Goal: Check status: Check status

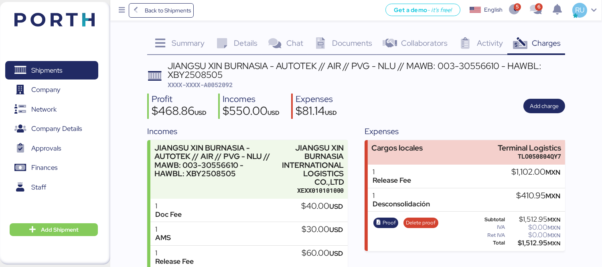
click at [465, 98] on div "Profit $468.86 USD Incomes $550.00 USD Expenses $81.14 USD Add charge" at bounding box center [356, 105] width 418 height 25
click at [74, 10] on header at bounding box center [42, 18] width 77 height 25
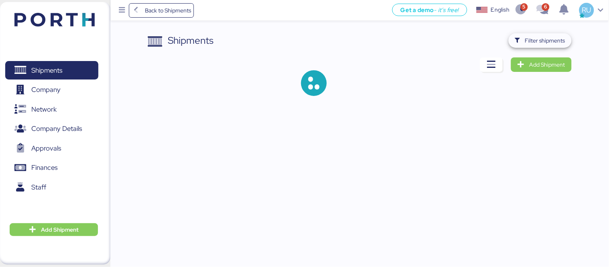
click at [539, 43] on span "Filter shipments" at bounding box center [545, 41] width 40 height 10
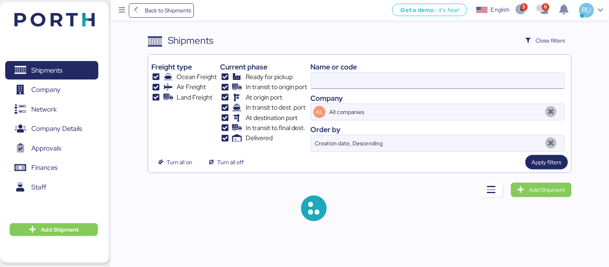
click at [395, 77] on input at bounding box center [437, 81] width 253 height 16
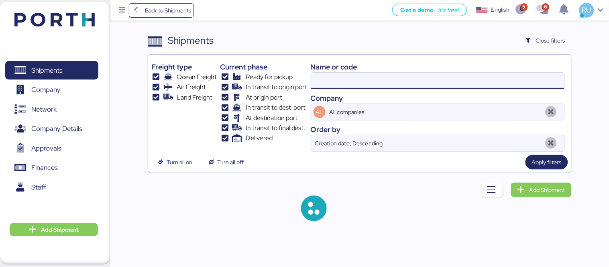
paste input "O0052060"
type input "O0052060"
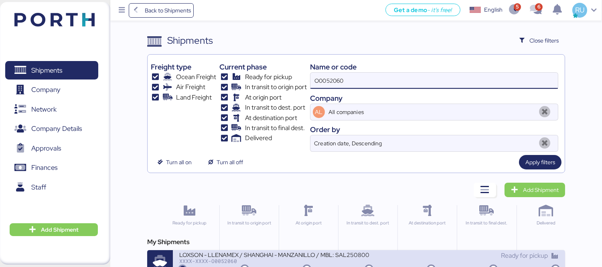
click at [298, 260] on div "XXXX-XXXX-O0052060" at bounding box center [274, 261] width 190 height 6
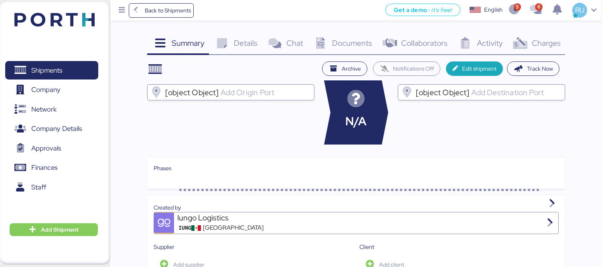
click at [357, 43] on span "Documents" at bounding box center [352, 43] width 40 height 10
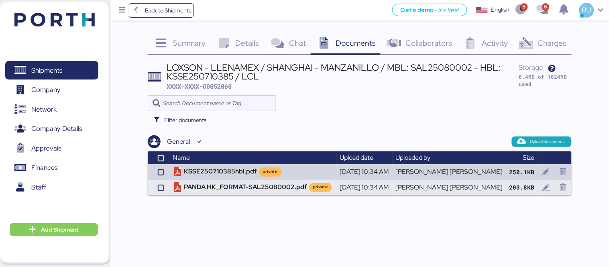
click at [547, 44] on span "Charges" at bounding box center [552, 43] width 29 height 10
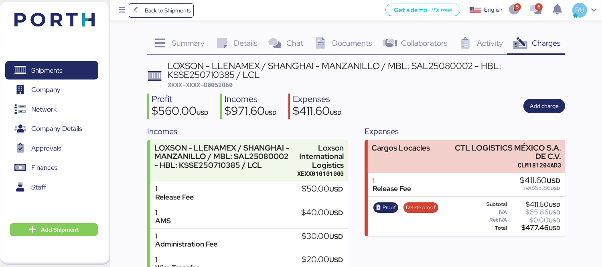
click at [30, 16] on img at bounding box center [54, 20] width 80 height 14
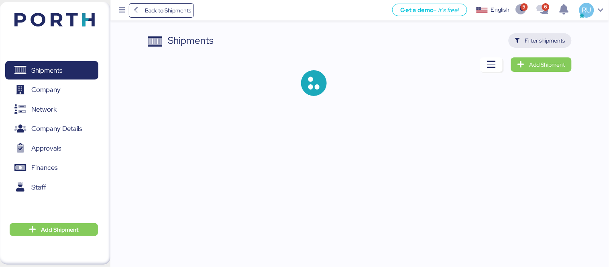
click at [539, 41] on span "Filter shipments" at bounding box center [545, 41] width 40 height 10
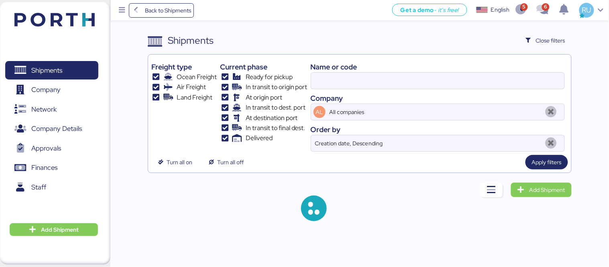
click at [413, 90] on div "Name or code Company AL All companies Order by Creation date, Descending" at bounding box center [438, 105] width 254 height 94
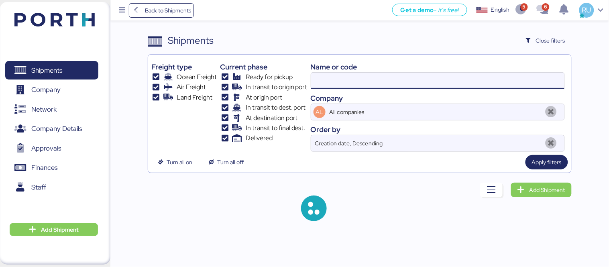
click at [411, 86] on input at bounding box center [437, 81] width 253 height 16
paste input "REF:O0052003"
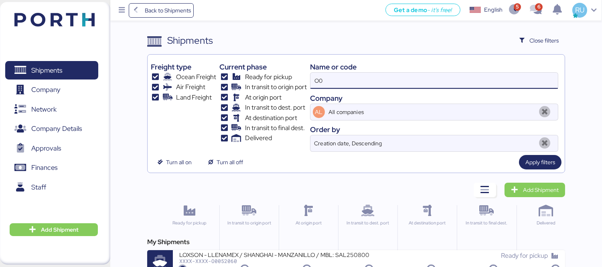
type input "O"
paste input "REF:O0052003"
click at [326, 83] on input "REF:O0052003" at bounding box center [435, 81] width 248 height 16
click at [362, 84] on input "O0052003" at bounding box center [435, 81] width 248 height 16
type input "O0052003"
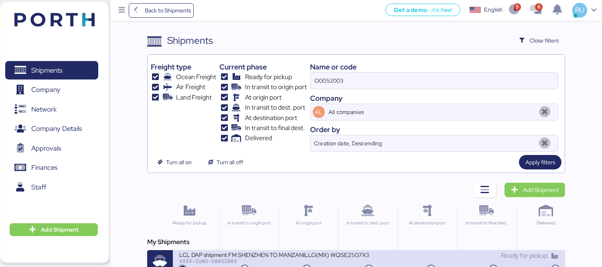
click at [310, 254] on div "LCL DAP shipment FM SHENZHEN TO MANZANILLO(MX) WQSE2507X35" at bounding box center [274, 254] width 190 height 7
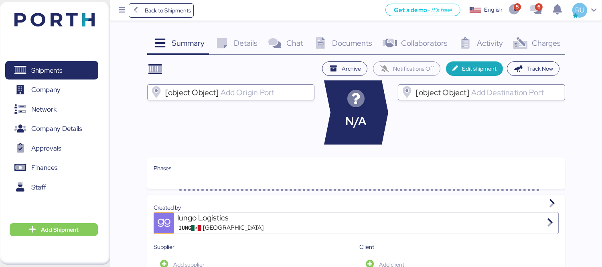
click at [526, 43] on icon at bounding box center [520, 44] width 17 height 12
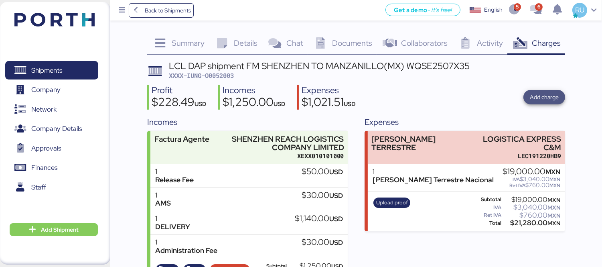
click at [539, 95] on span "Add charge" at bounding box center [544, 97] width 29 height 10
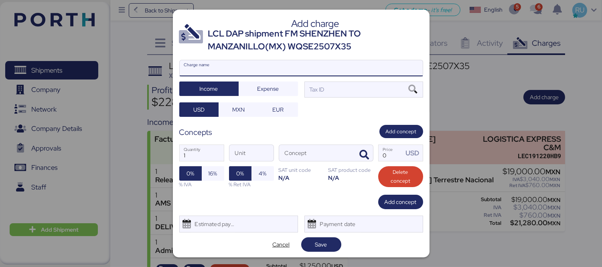
click at [341, 63] on input "Charge name" at bounding box center [301, 68] width 243 height 16
click at [281, 244] on span "Cancel" at bounding box center [280, 245] width 17 height 10
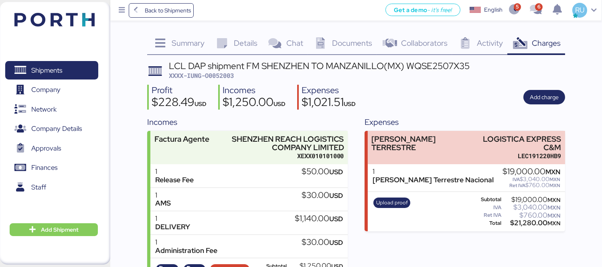
click at [388, 201] on div "Upload proof" at bounding box center [392, 211] width 42 height 33
click at [394, 198] on span "Upload proof" at bounding box center [392, 202] width 32 height 9
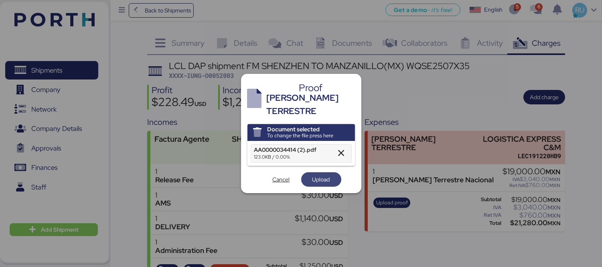
click at [319, 175] on span "Upload" at bounding box center [322, 180] width 18 height 10
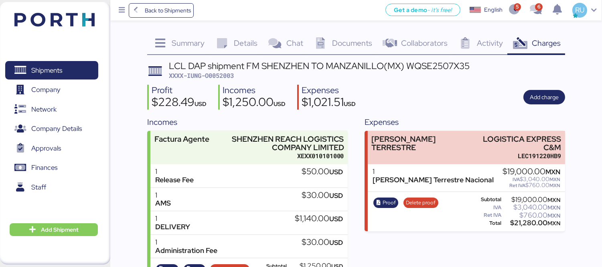
scroll to position [37, 0]
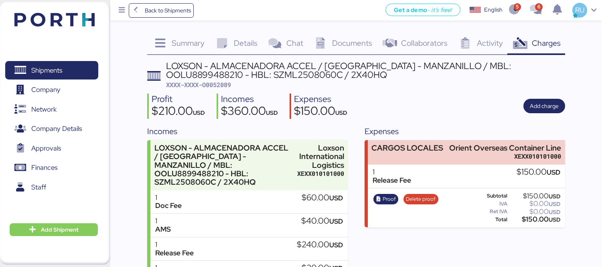
scroll to position [54, 0]
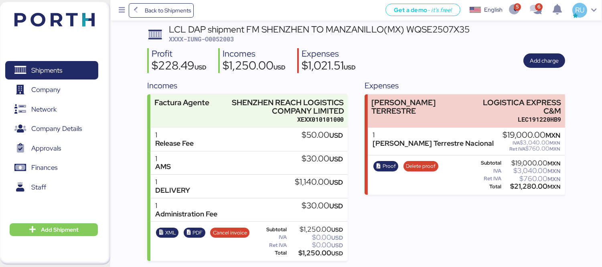
scroll to position [37, 0]
click at [57, 16] on img at bounding box center [54, 20] width 80 height 14
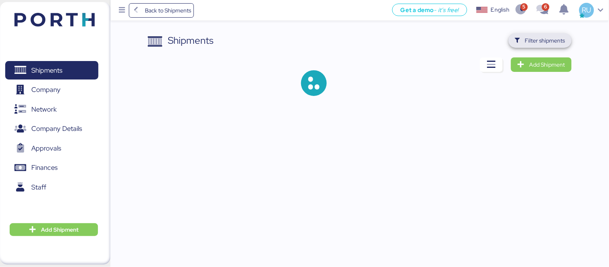
click at [530, 42] on span "Filter shipments" at bounding box center [545, 41] width 40 height 10
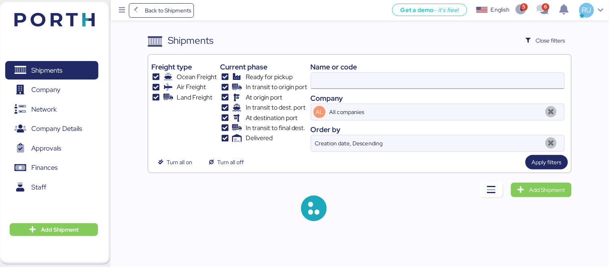
click at [441, 81] on input at bounding box center [437, 81] width 253 height 16
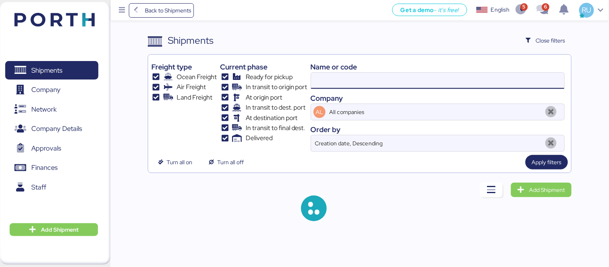
paste input "COSU6426653410"
type input "COSU6426653410"
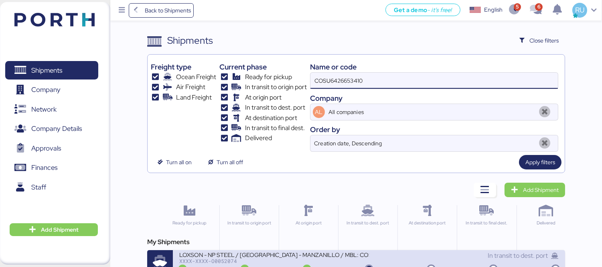
click at [297, 256] on div "LOXSON - NP STEEL / SHANGHAI - MANZANILLO / MBL: COSU6426653410 - HBL: SZML2508…" at bounding box center [274, 254] width 190 height 7
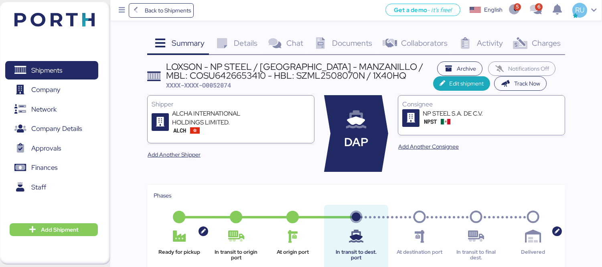
click at [373, 44] on div "Documents 0" at bounding box center [342, 44] width 69 height 22
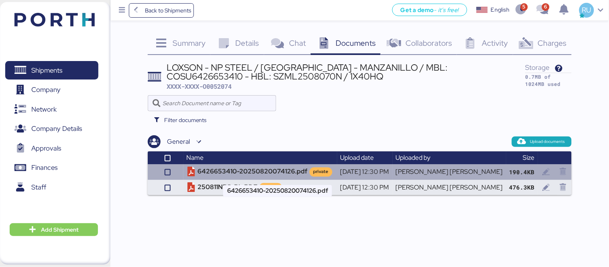
click at [270, 171] on td "6426653410-20250820074126.pdf private" at bounding box center [260, 171] width 154 height 15
